Goal: Task Accomplishment & Management: Manage account settings

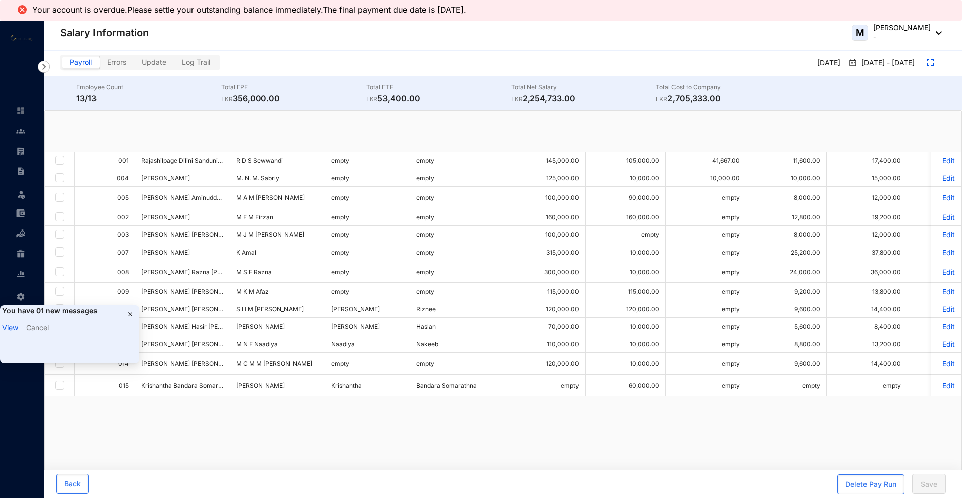
checkbox input "true"
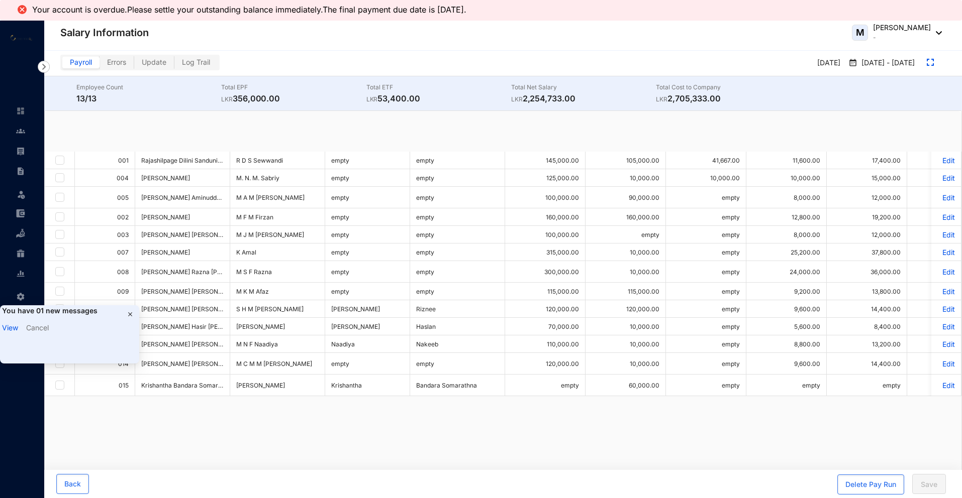
checkbox input "true"
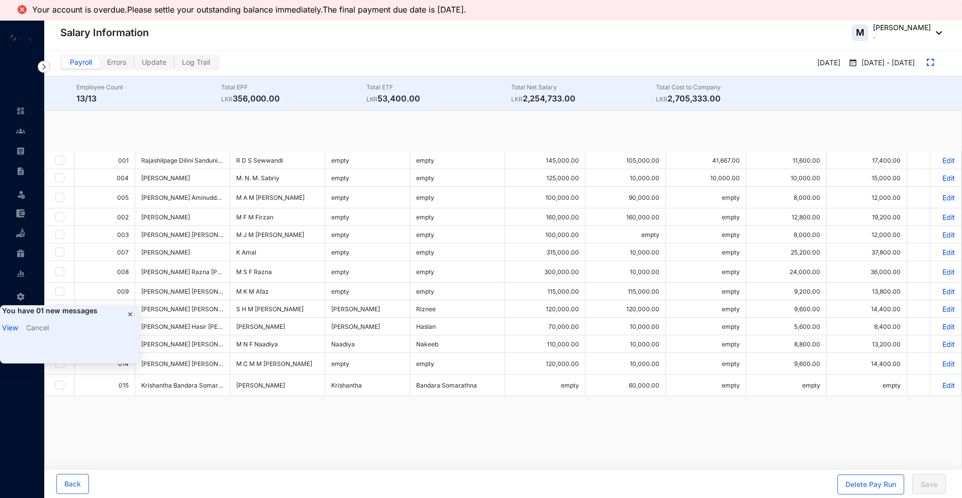
checkbox input "true"
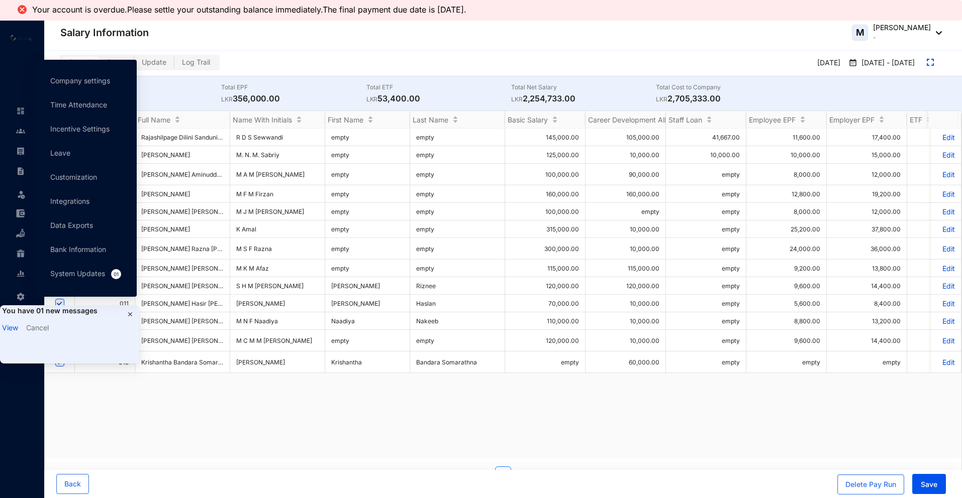
click at [130, 315] on img at bounding box center [130, 314] width 8 height 8
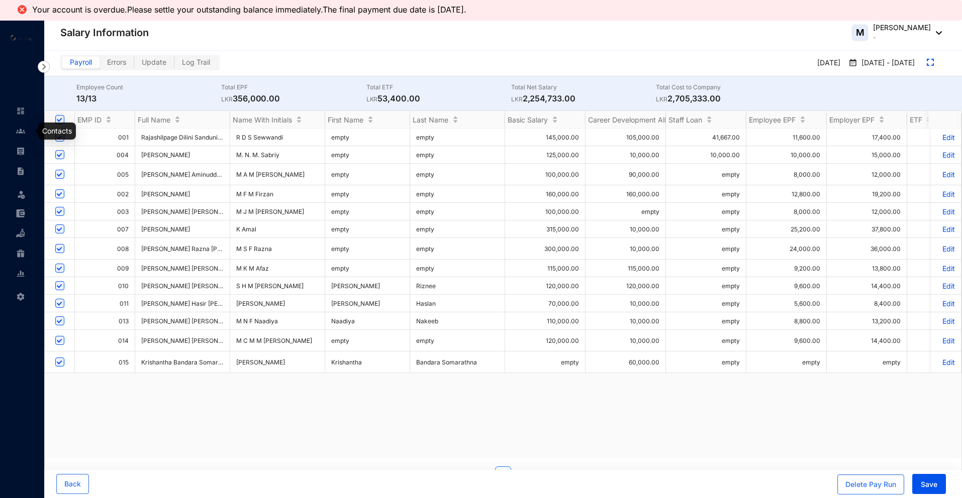
click at [22, 130] on img at bounding box center [20, 131] width 9 height 9
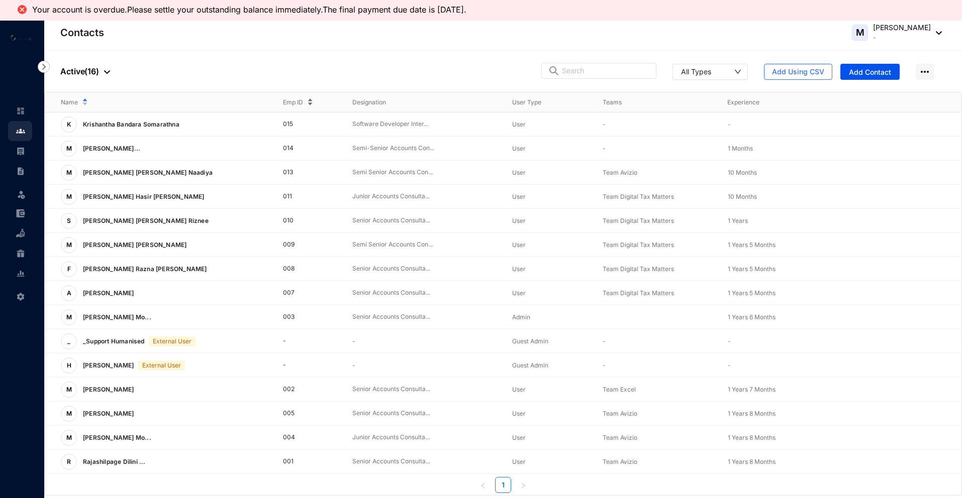
click at [312, 107] on div "Emp ID" at bounding box center [309, 102] width 53 height 11
click at [145, 123] on p "Krishantha Bandara Somarathna" at bounding box center [130, 125] width 107 height 16
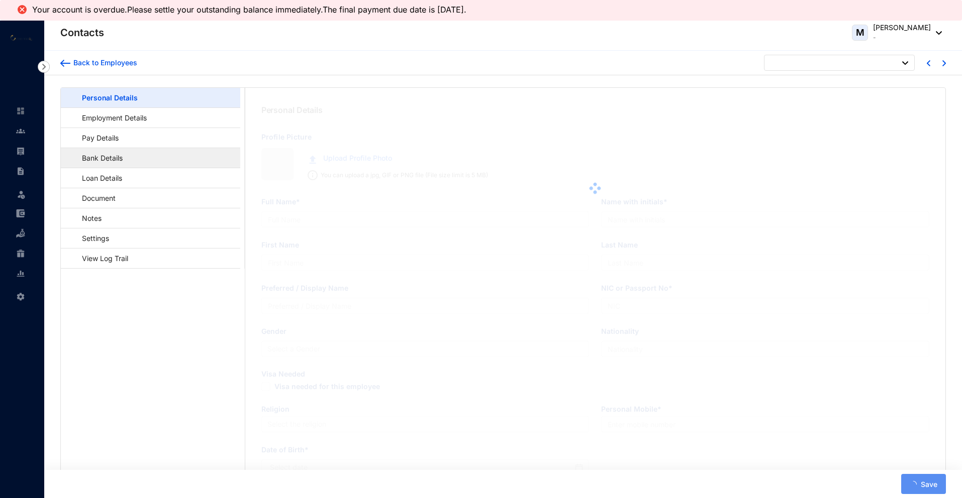
type input "Krishantha Bandara Somarathna"
type input "[PERSON_NAME]"
type input "Krishantha"
type input "Bandara Somarathna"
type input "Krishantha Bandara Somarathna"
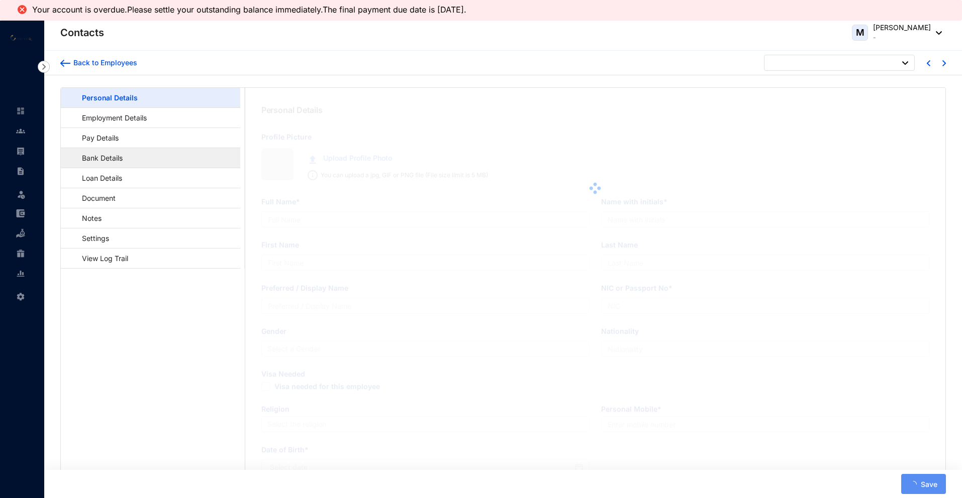
type input "200100804089"
type input "Sri Lankan"
type input "0740547106"
type input "[DATE]"
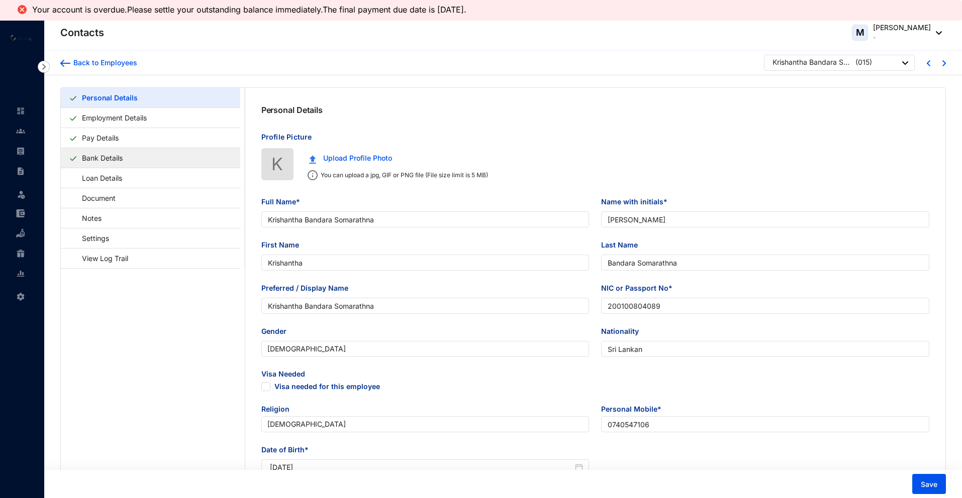
click at [109, 160] on link "Bank Details" at bounding box center [102, 158] width 49 height 21
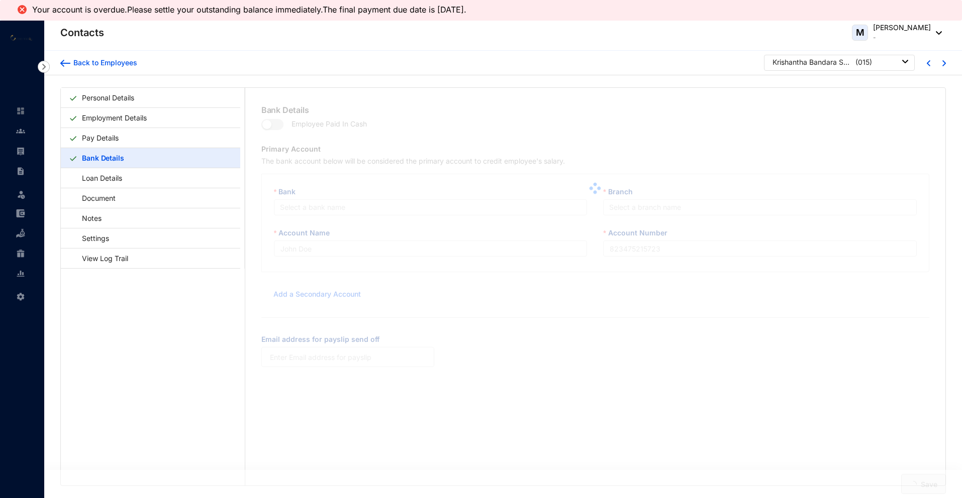
type input "BMKB SOMARATHNE"
type input "93561803"
type input "[EMAIL_ADDRESS][DOMAIN_NAME]"
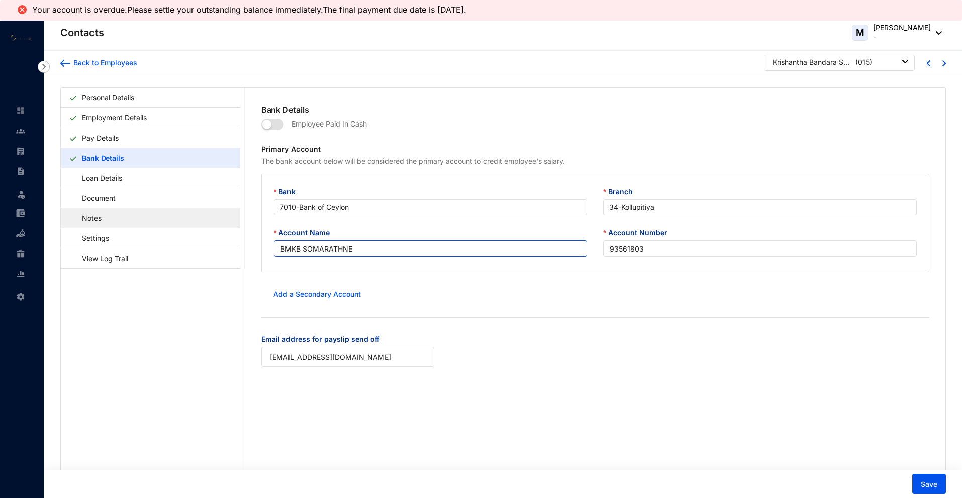
drag, startPoint x: 366, startPoint y: 249, endPoint x: 224, endPoint y: 225, distance: 144.2
click at [224, 225] on div "Personal Details Employment Details Pay Details Bank Details Loan Details Docum…" at bounding box center [503, 287] width 884 height 398
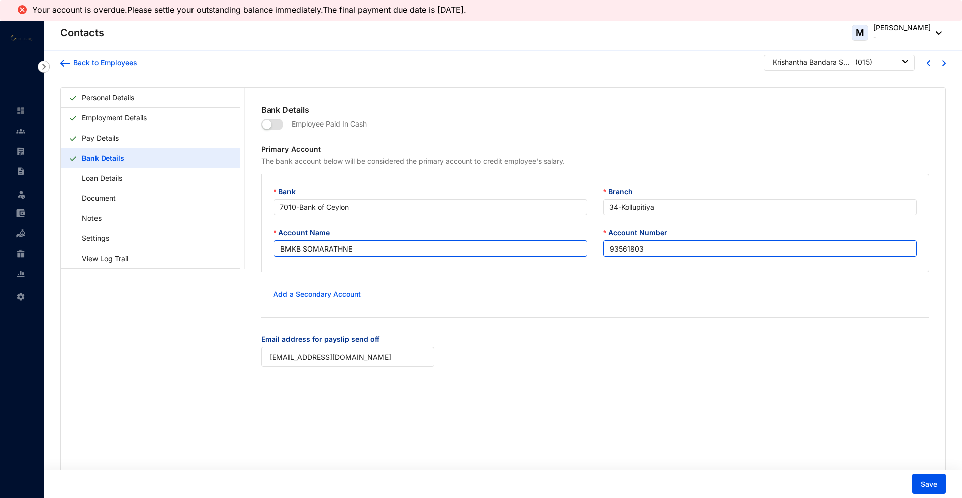
drag, startPoint x: 653, startPoint y: 249, endPoint x: 561, endPoint y: 246, distance: 91.5
click at [561, 246] on div "Account Name BMKB SOMARATHNE Account Number 93561803" at bounding box center [595, 248] width 659 height 41
